Goal: Transaction & Acquisition: Purchase product/service

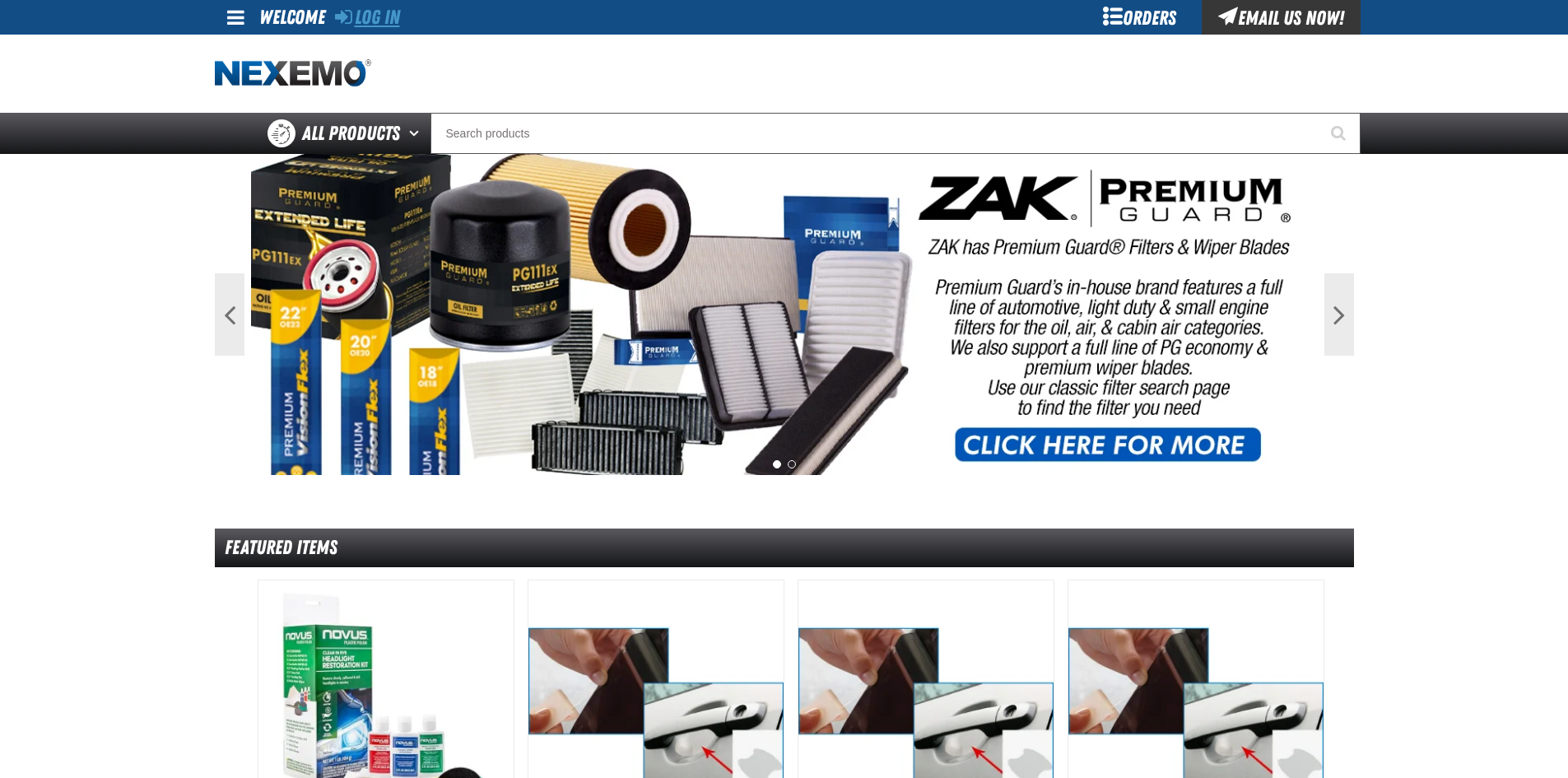
click at [382, 11] on link "Log In" at bounding box center [368, 17] width 65 height 23
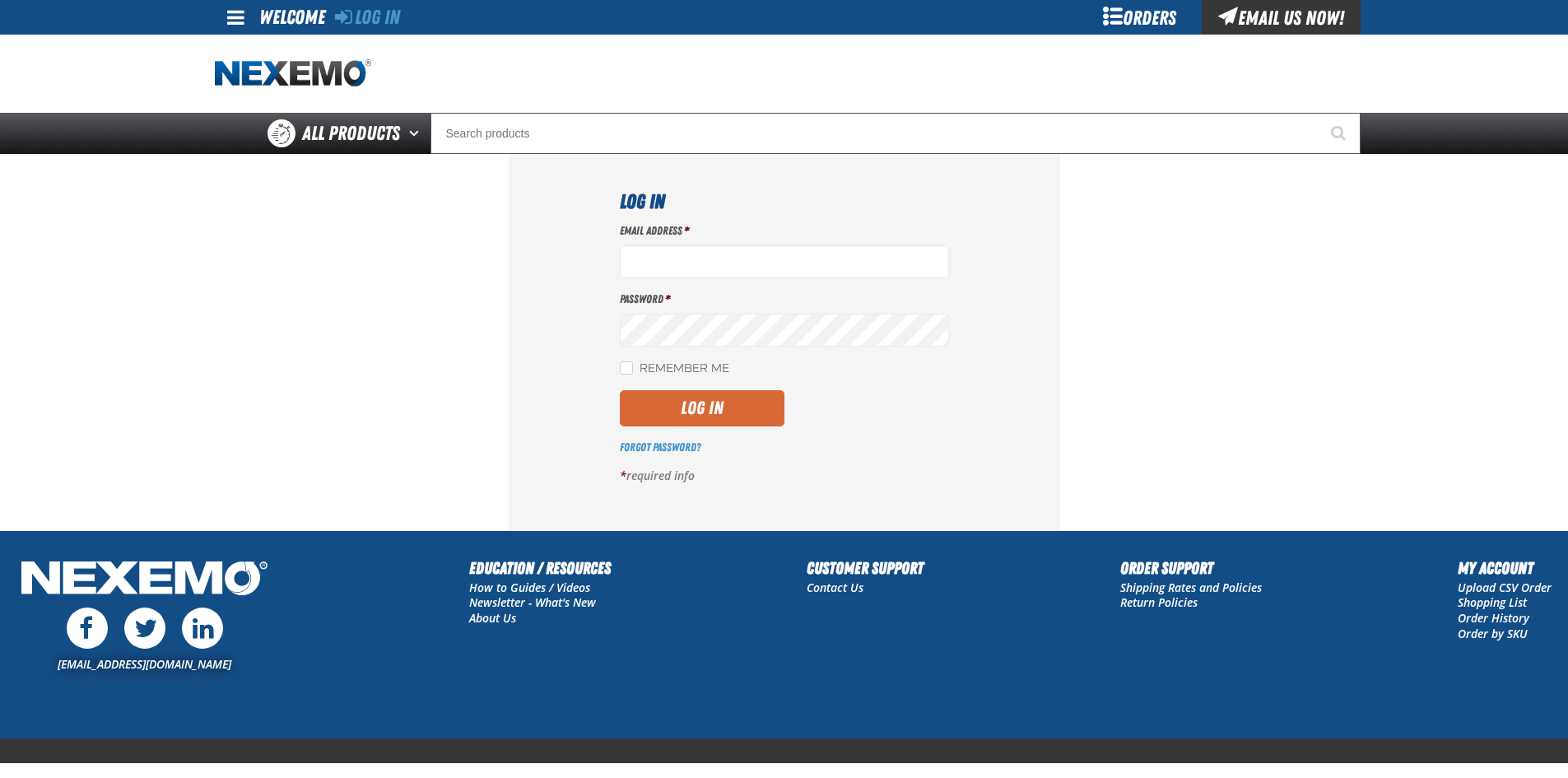
type input "[EMAIL_ADDRESS][DOMAIN_NAME]"
click at [703, 405] on button "Log In" at bounding box center [702, 407] width 164 height 36
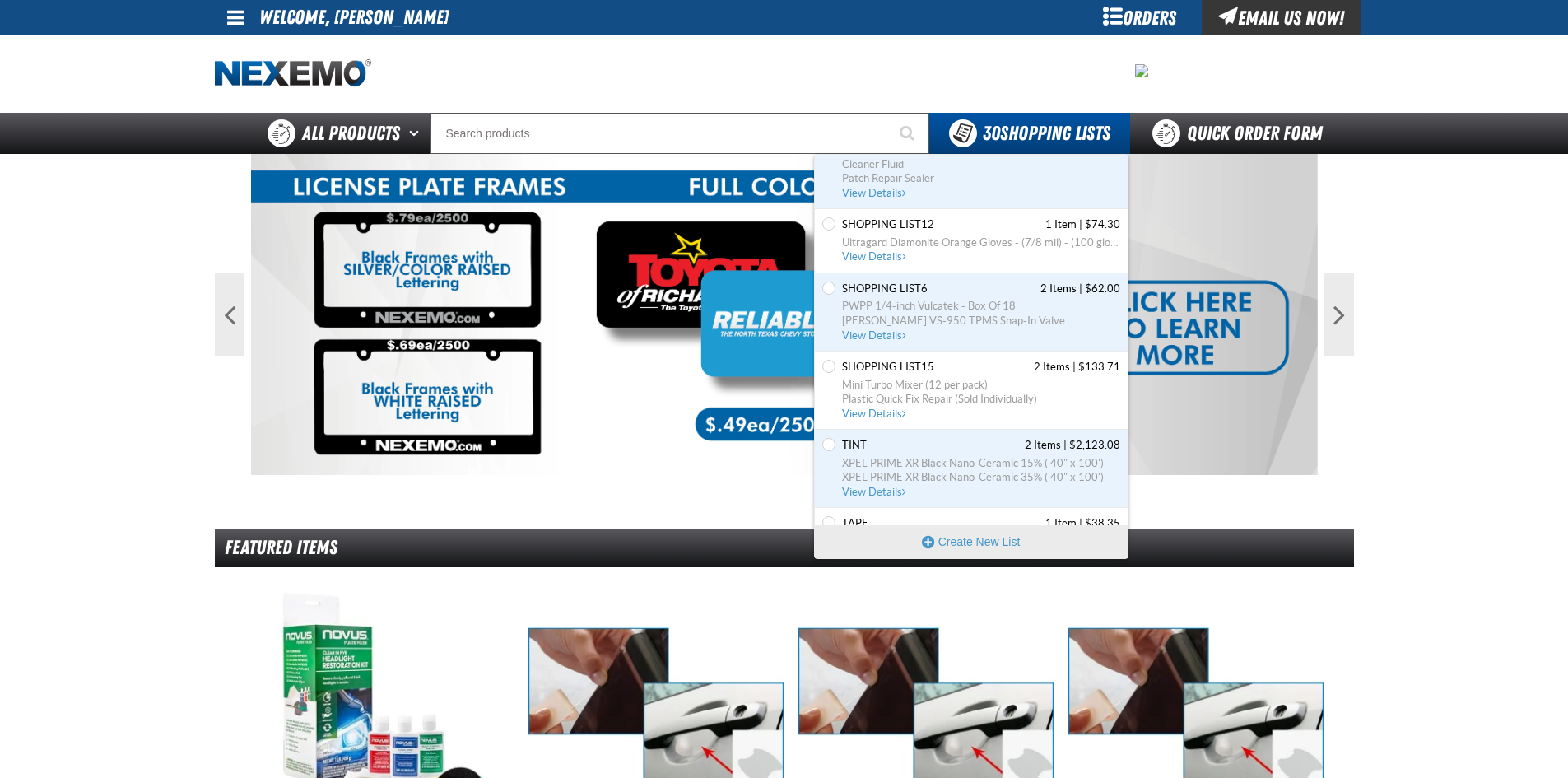
scroll to position [494, 0]
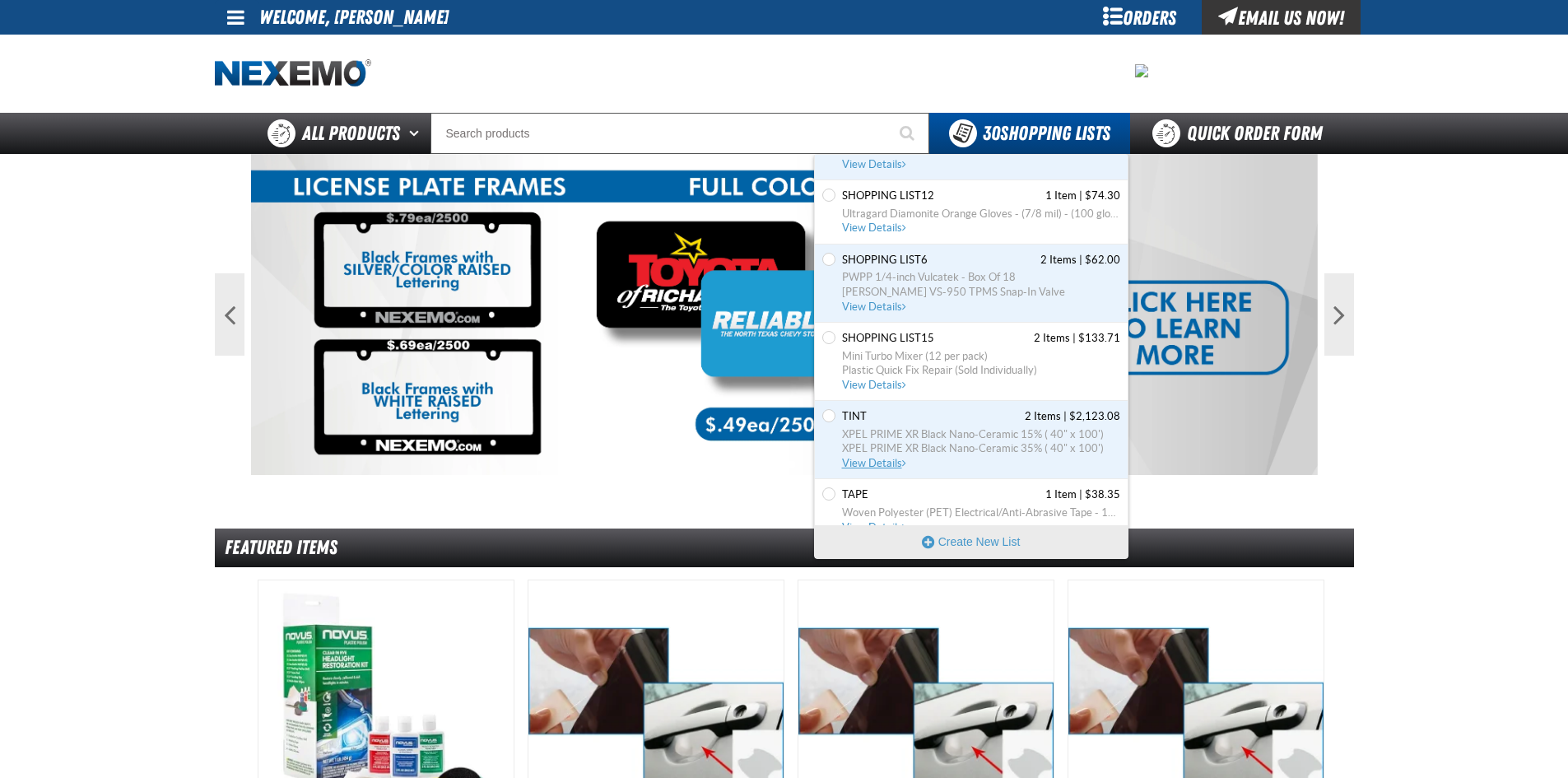
click at [876, 464] on span "View Details" at bounding box center [875, 463] width 66 height 12
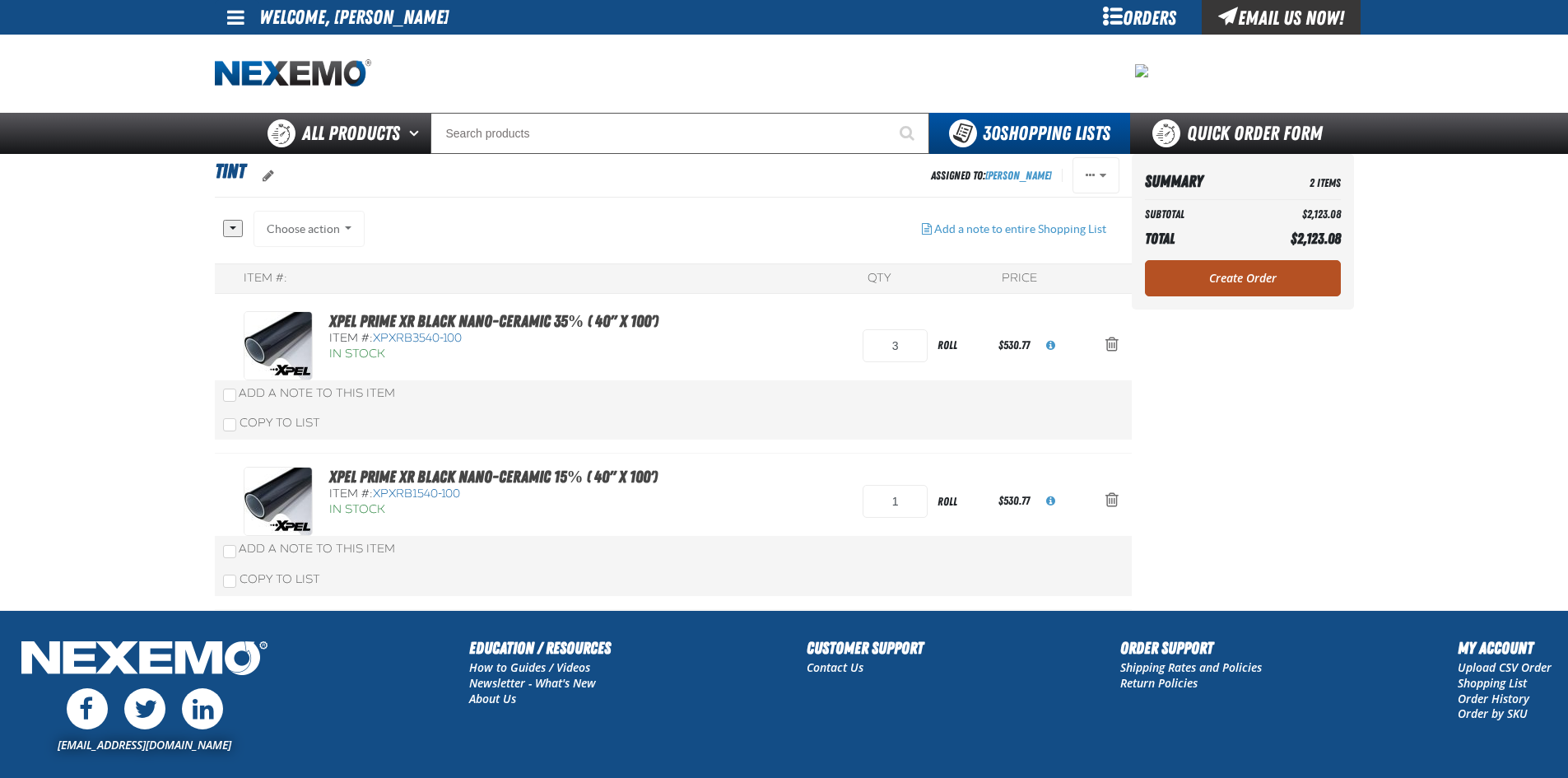
click at [1235, 286] on link "Create Order" at bounding box center [1242, 278] width 196 height 36
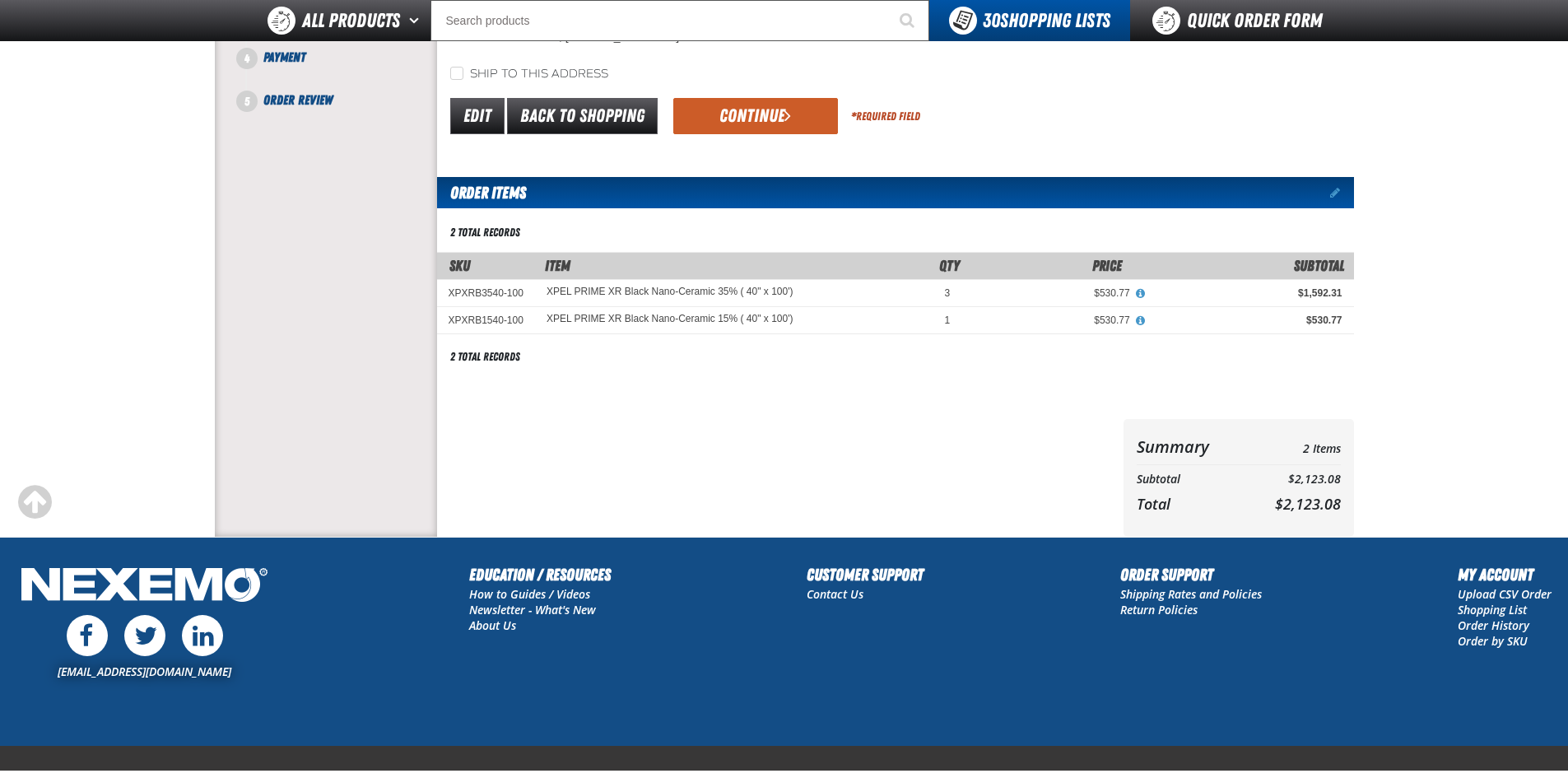
scroll to position [129, 0]
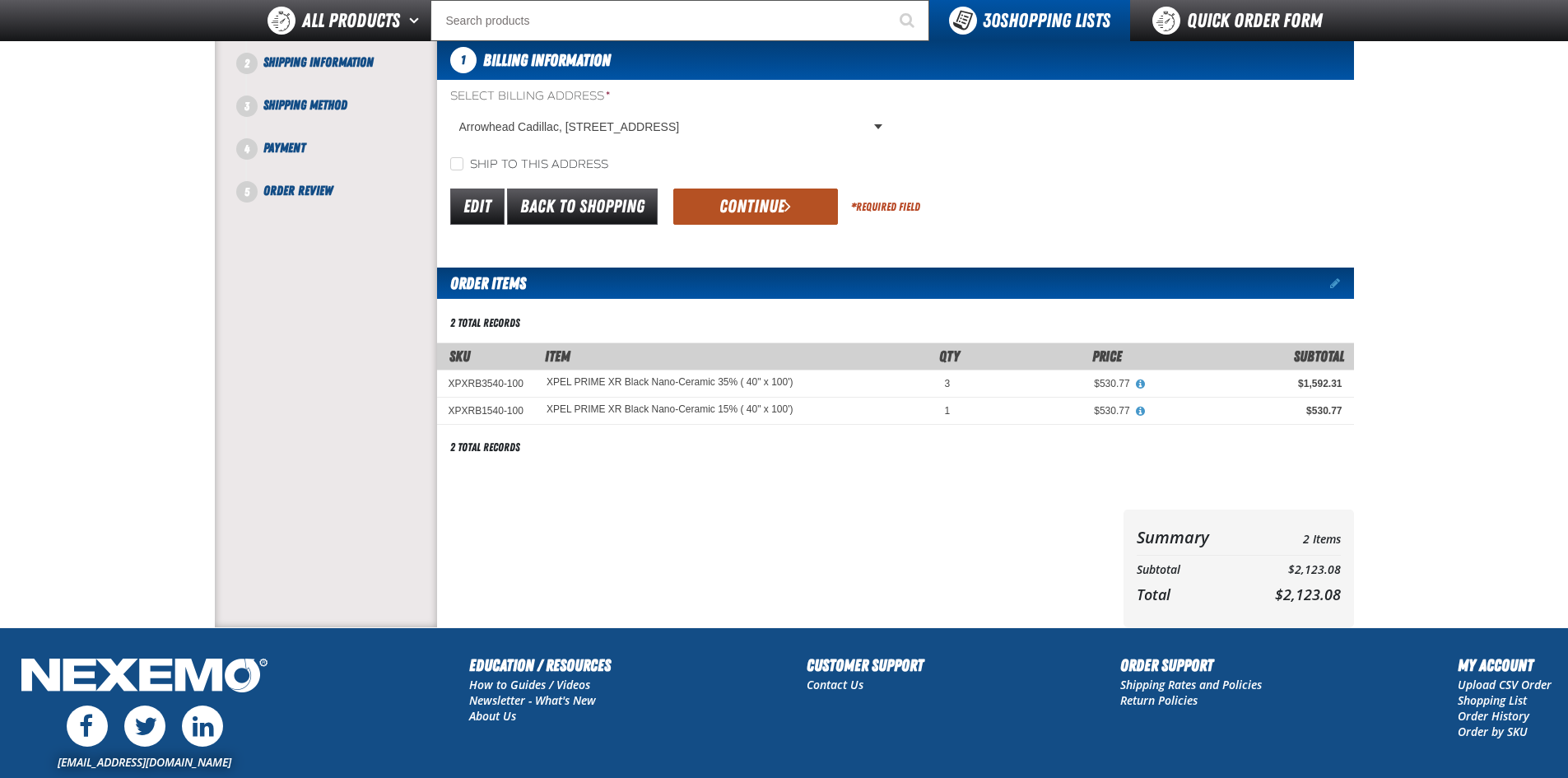
click at [747, 210] on button "Continue" at bounding box center [755, 206] width 164 height 36
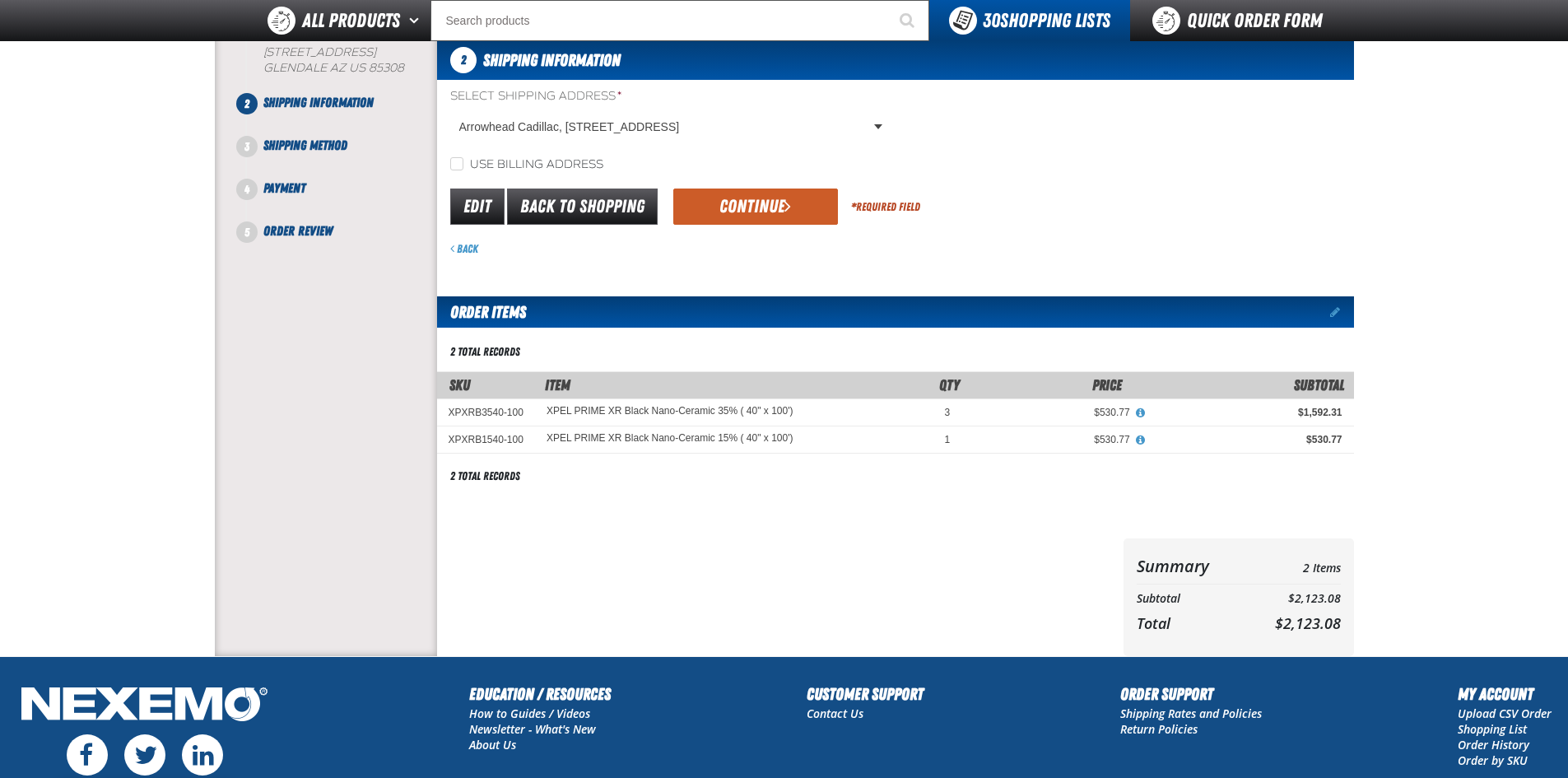
click at [747, 210] on button "Continue" at bounding box center [755, 206] width 164 height 36
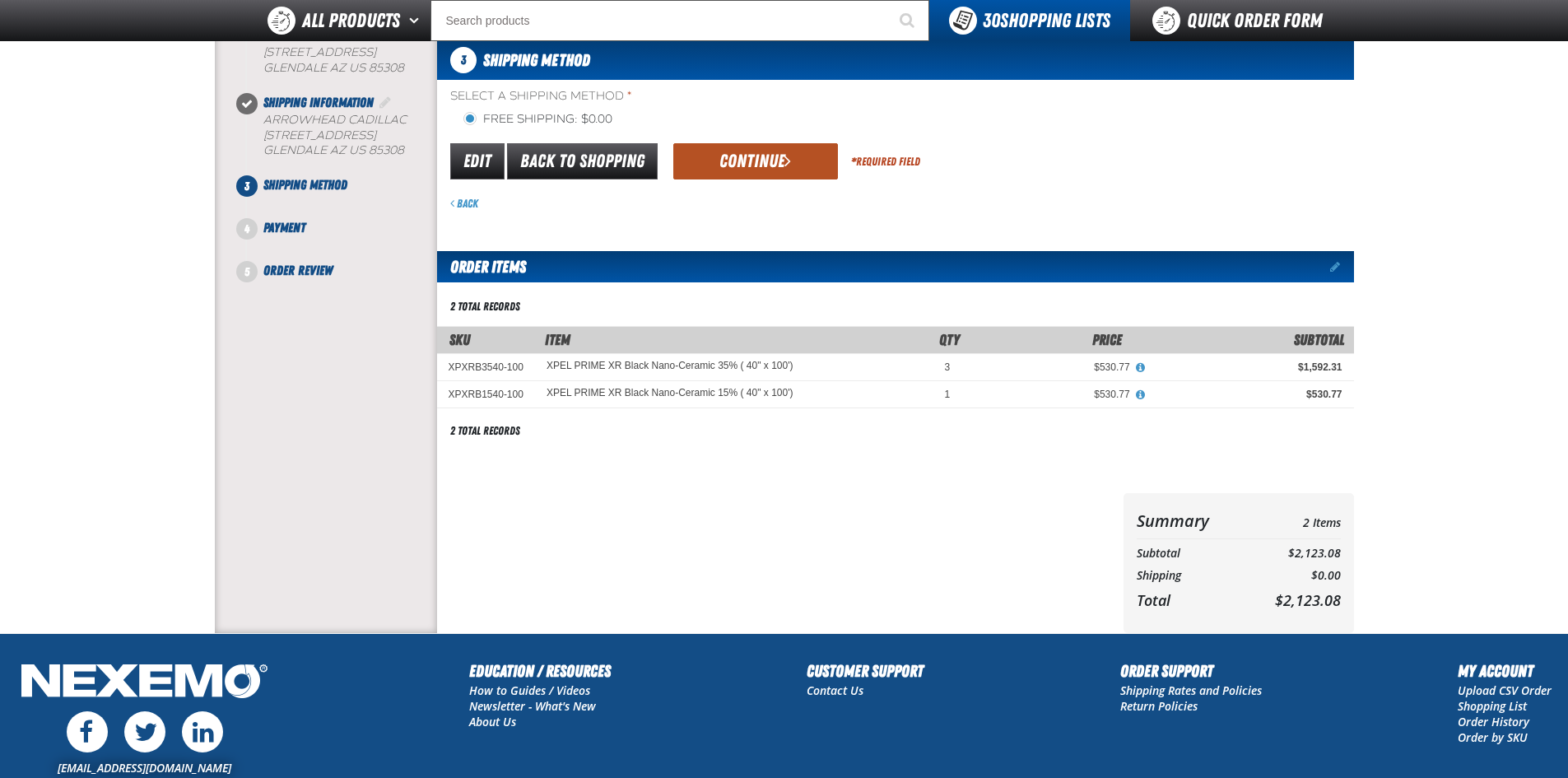
click at [744, 167] on button "Continue" at bounding box center [755, 161] width 164 height 36
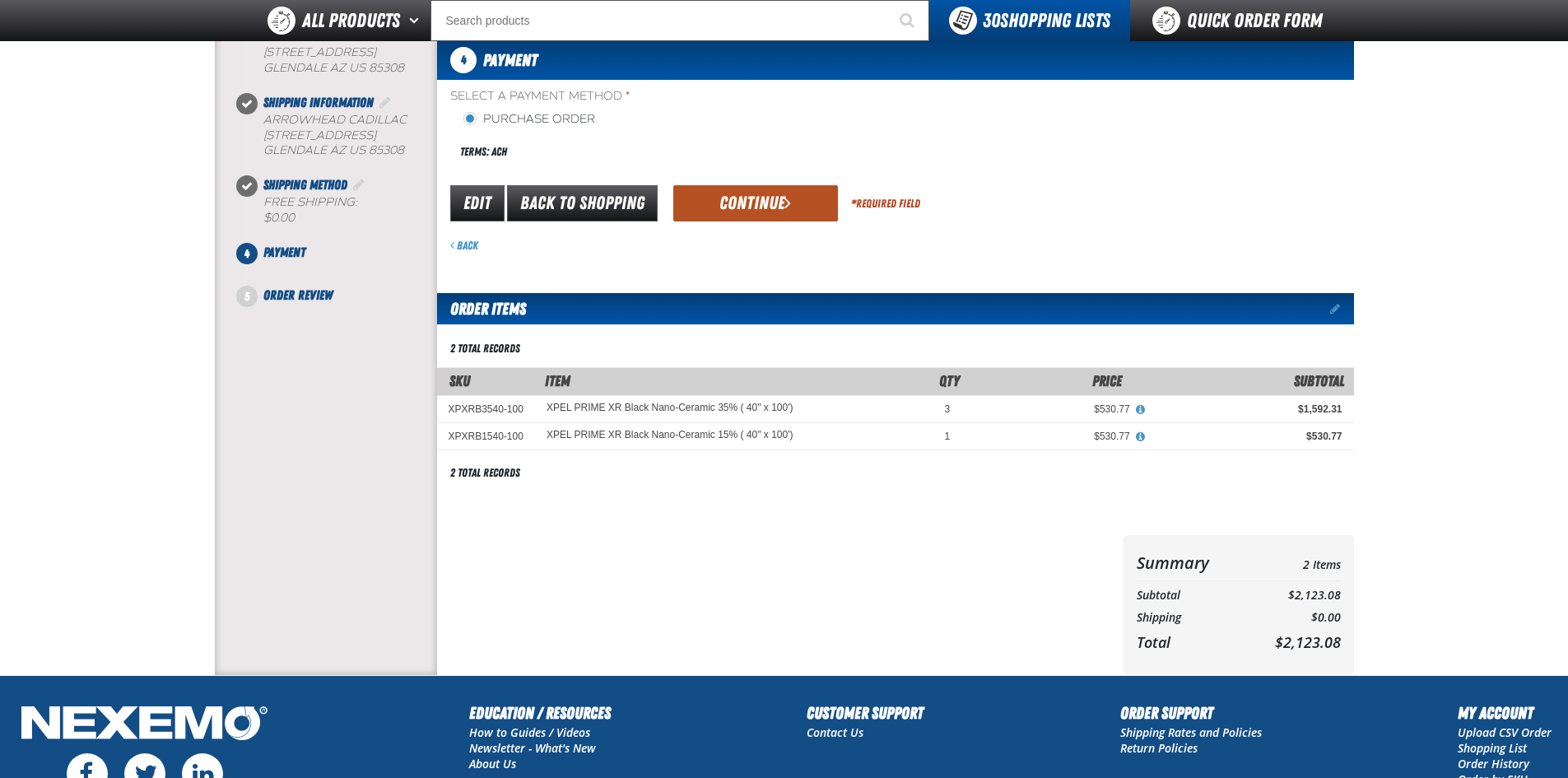
click at [756, 203] on button "Continue" at bounding box center [755, 202] width 164 height 36
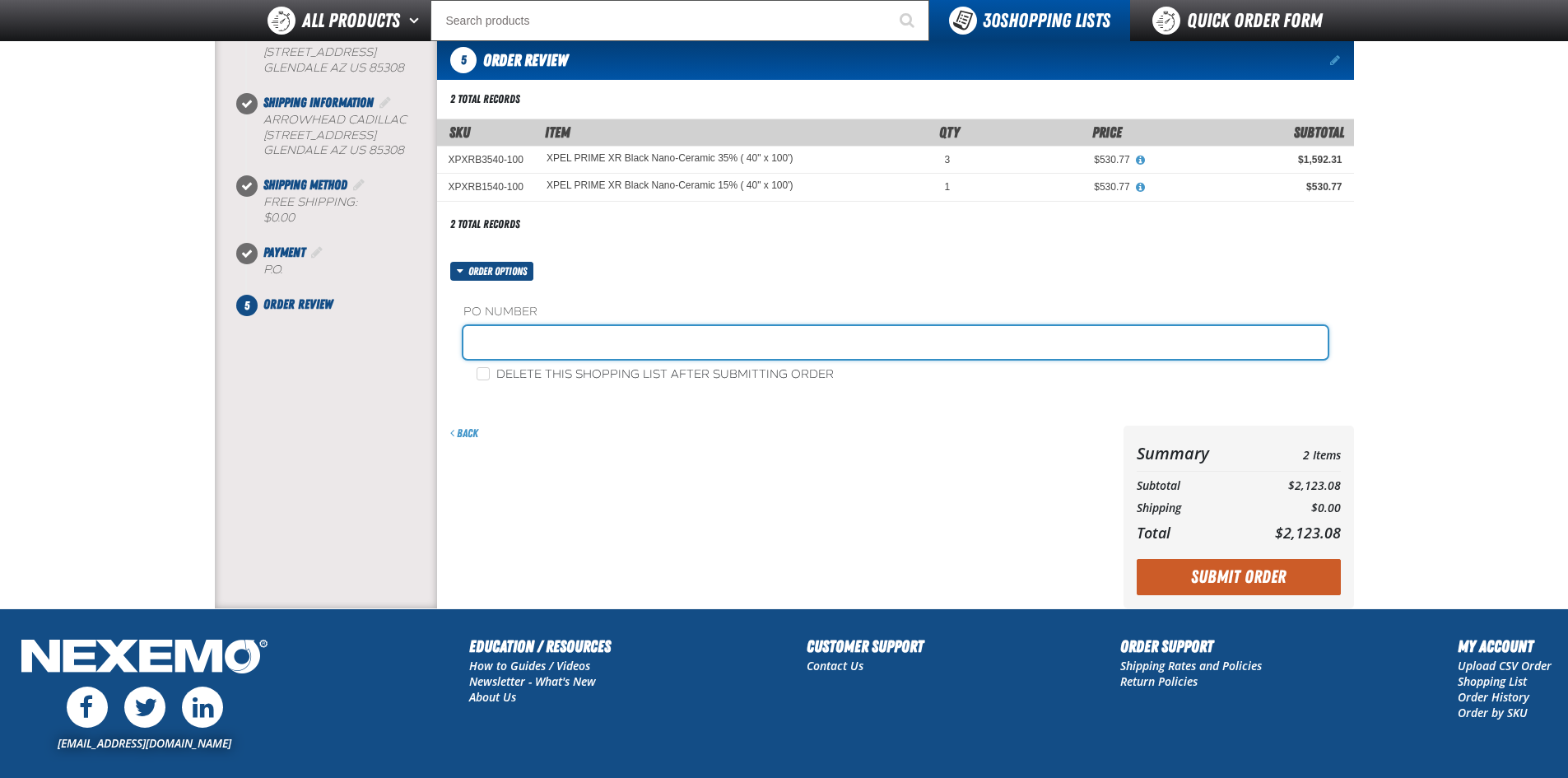
click at [597, 344] on input "text" at bounding box center [896, 343] width 864 height 33
type input "130211"
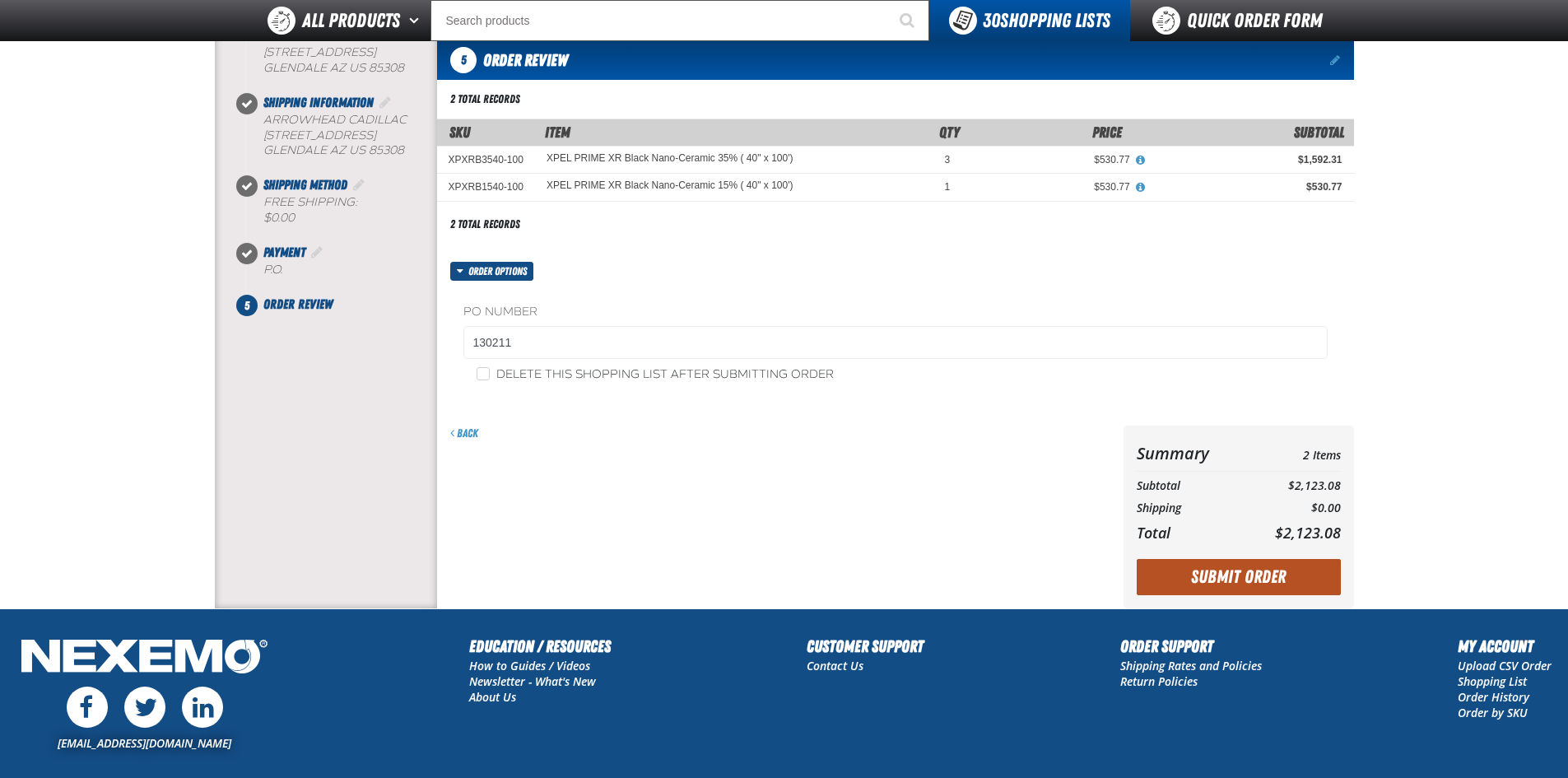
click at [1222, 575] on button "Submit Order" at bounding box center [1238, 577] width 204 height 36
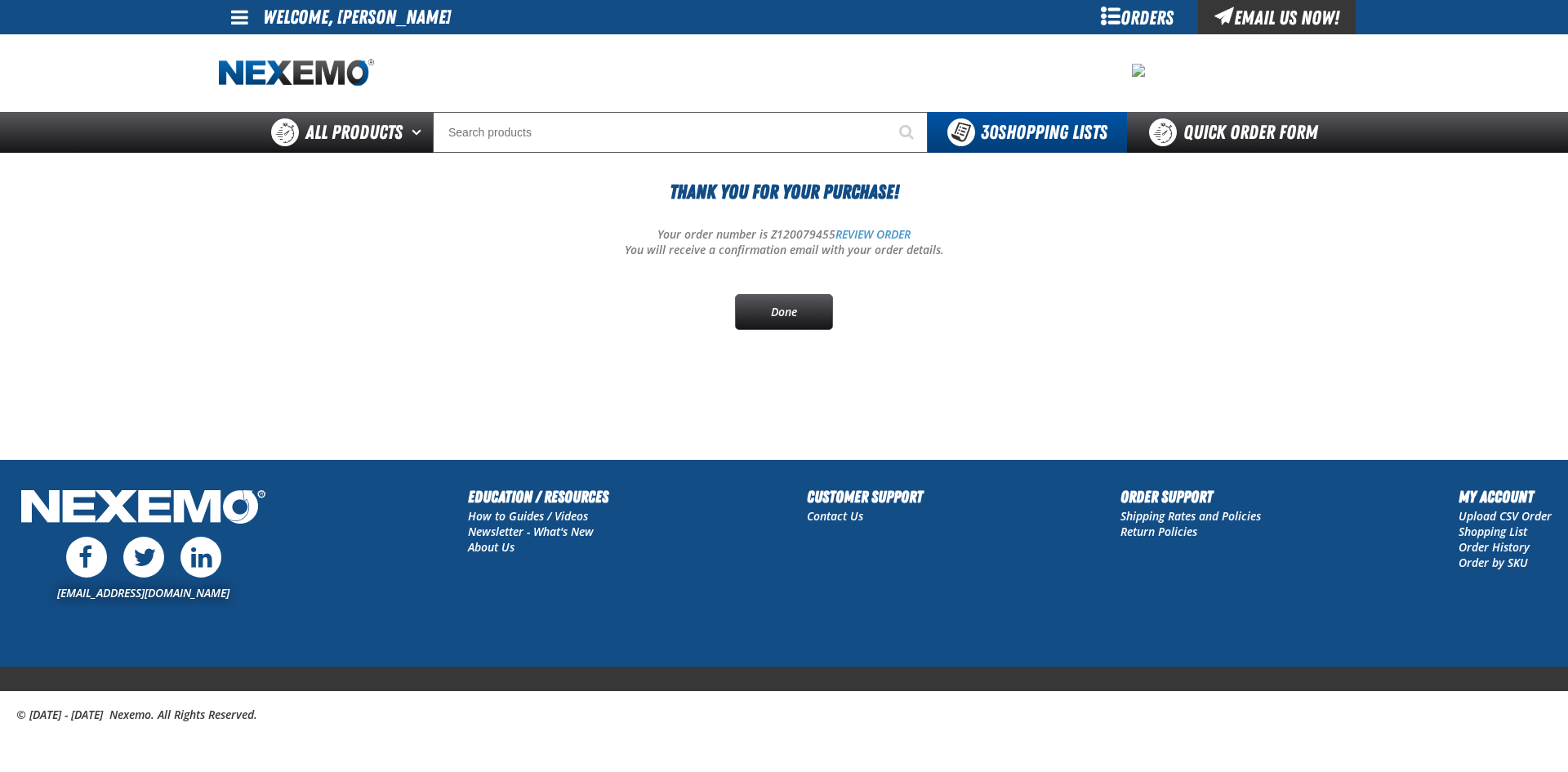
click at [241, 19] on span at bounding box center [239, 17] width 17 height 19
click at [254, 82] on link "Sign Out Sign Out" at bounding box center [254, 79] width 56 height 16
